Goal: Information Seeking & Learning: Learn about a topic

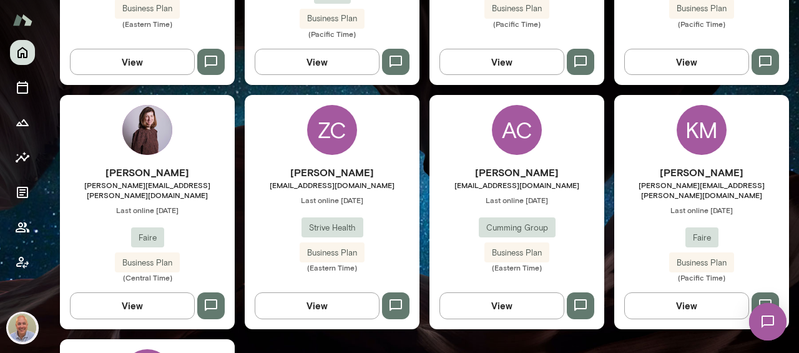
scroll to position [530, 0]
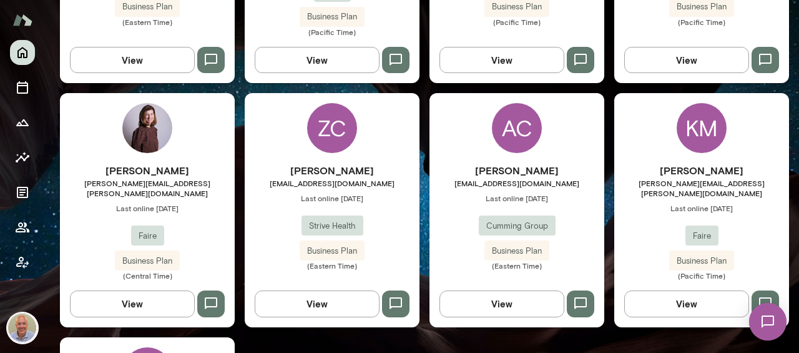
click at [669, 178] on span "[PERSON_NAME][EMAIL_ADDRESS][PERSON_NAME][DOMAIN_NAME]" at bounding box center [701, 188] width 175 height 20
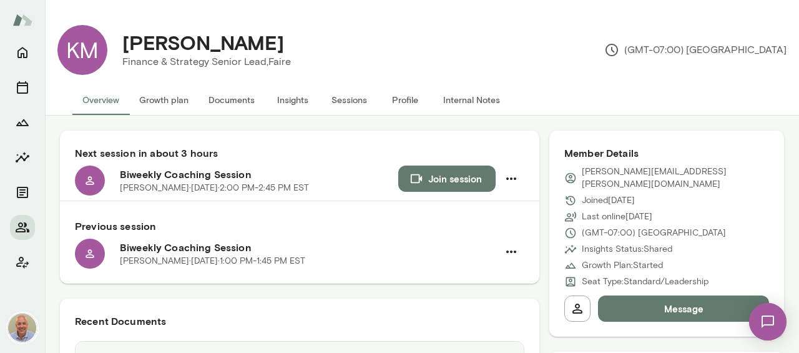
scroll to position [21, 0]
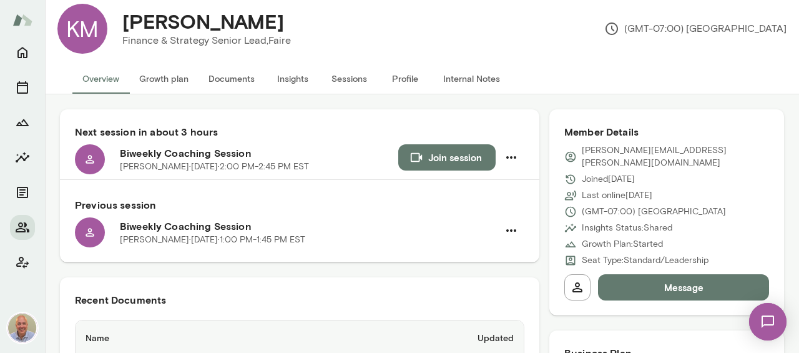
click at [221, 79] on button "Documents" at bounding box center [231, 79] width 66 height 30
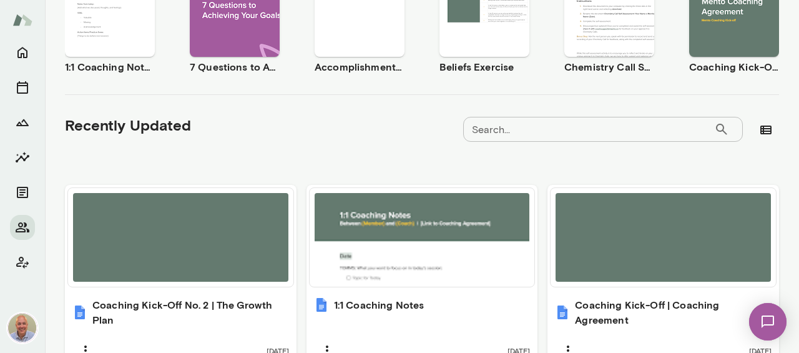
scroll to position [374, 0]
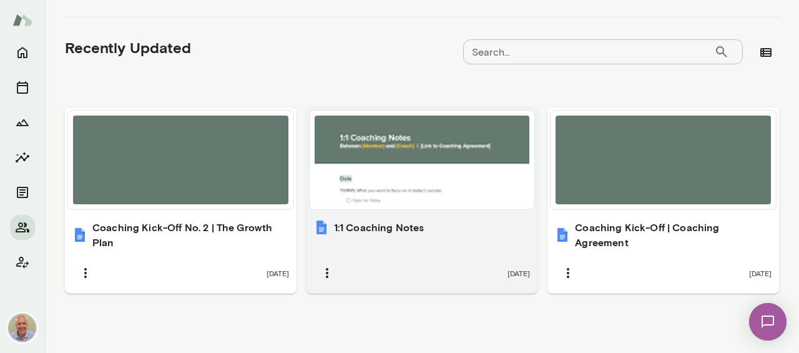
click at [372, 229] on h6 "1:1 Coaching Notes" at bounding box center [379, 227] width 90 height 15
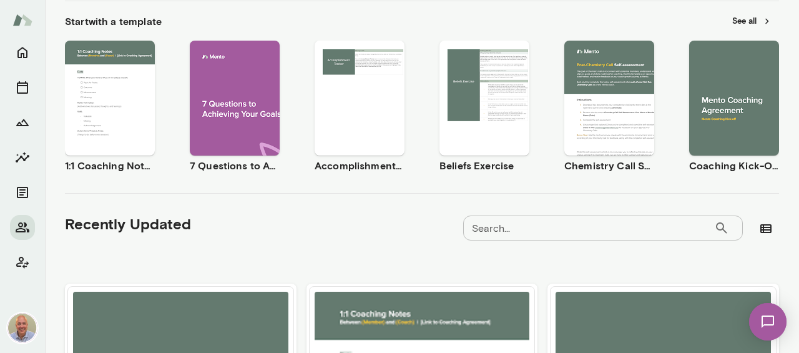
scroll to position [0, 0]
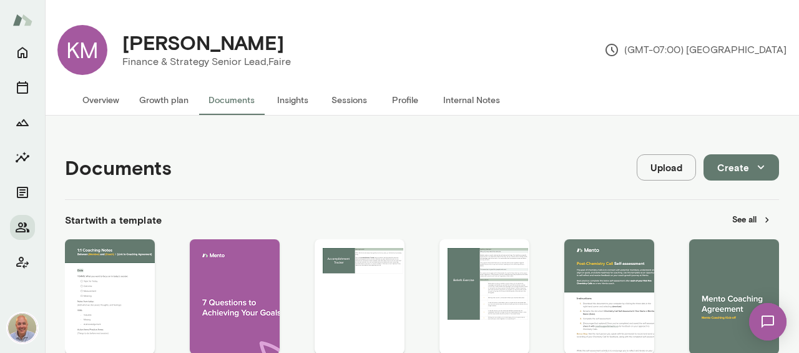
click at [455, 97] on button "Internal Notes" at bounding box center [471, 100] width 77 height 30
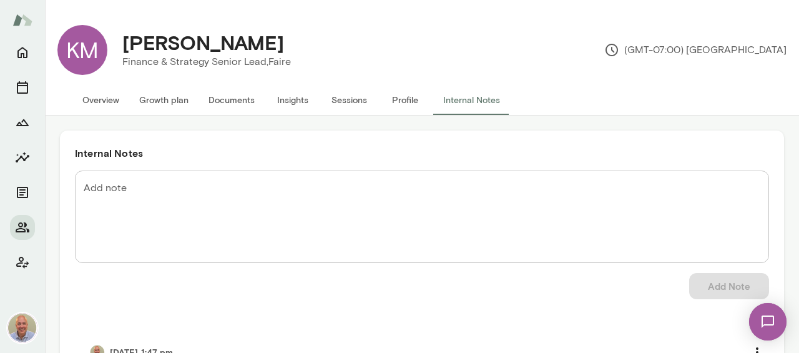
scroll to position [21, 0]
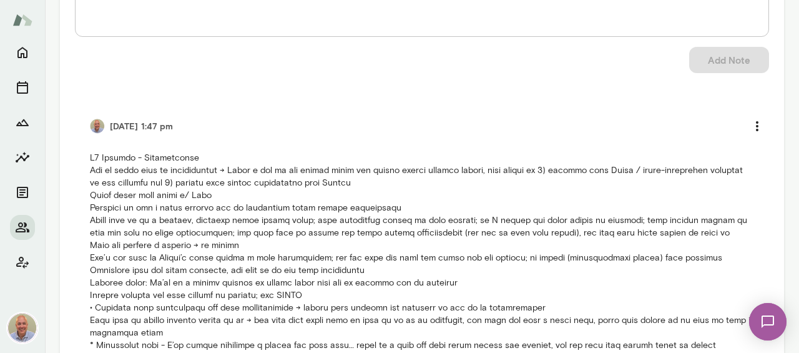
click at [334, 255] on p at bounding box center [422, 358] width 664 height 412
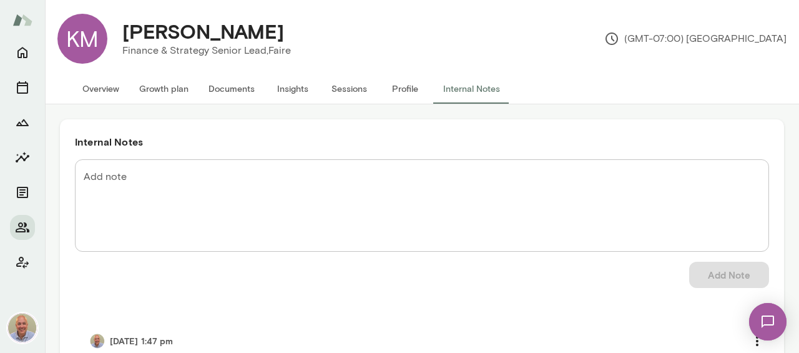
scroll to position [10, 0]
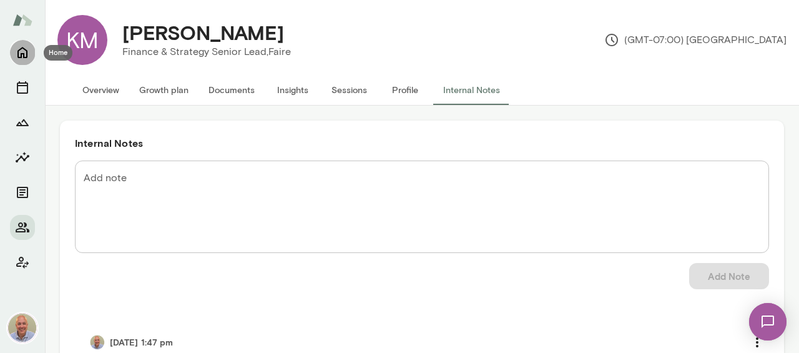
click at [23, 58] on icon "Home" at bounding box center [22, 52] width 15 height 15
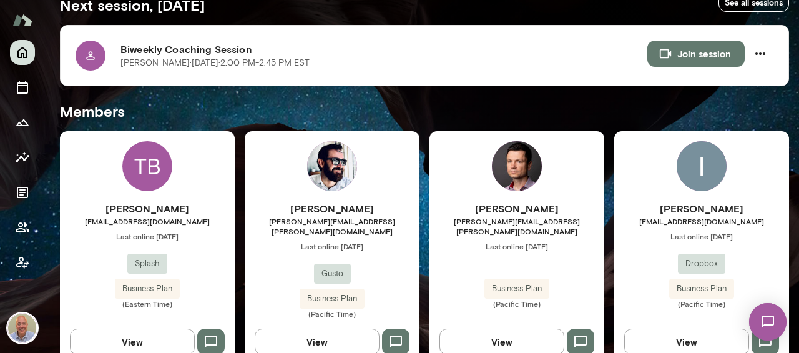
scroll to position [249, 0]
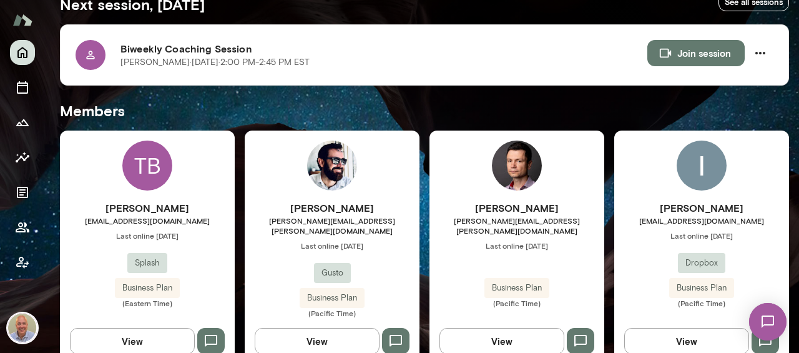
click at [682, 187] on div "[PERSON_NAME] [PERSON_NAME][EMAIL_ADDRESS][DOMAIN_NAME] Last online [DATE] Drop…" at bounding box center [701, 246] width 175 height 233
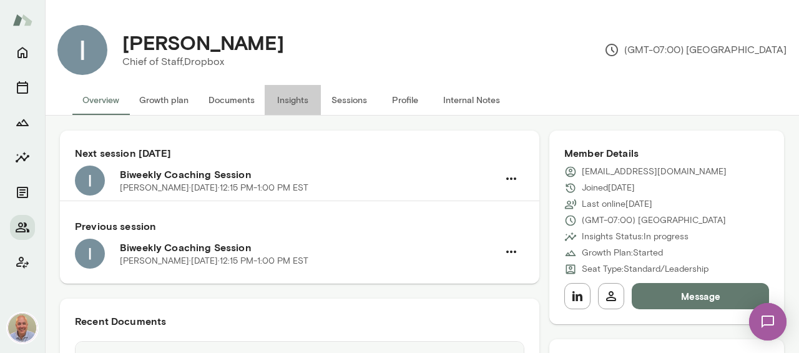
click at [309, 109] on button "Insights" at bounding box center [293, 100] width 56 height 30
